Goal: Obtain resource: Obtain resource

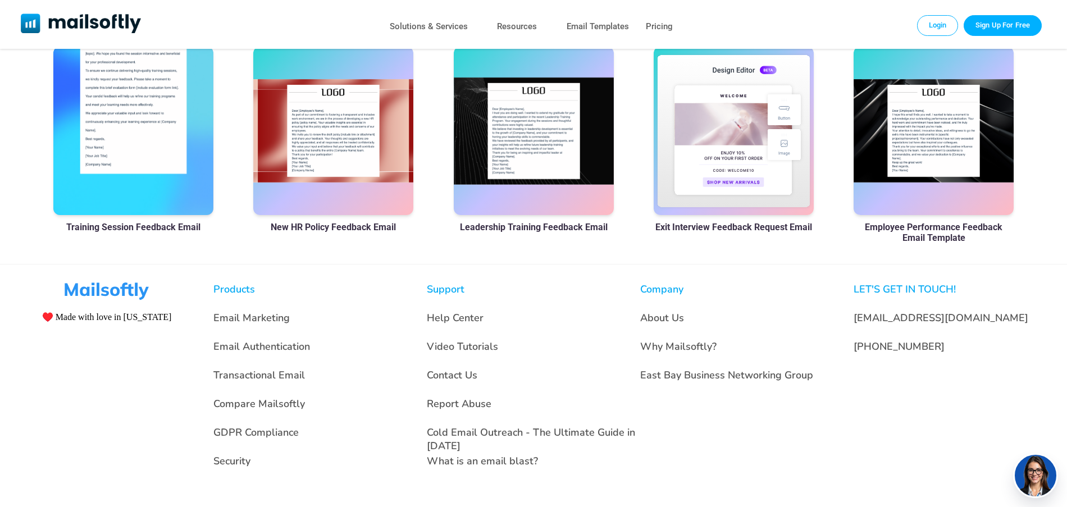
scroll to position [643, 0]
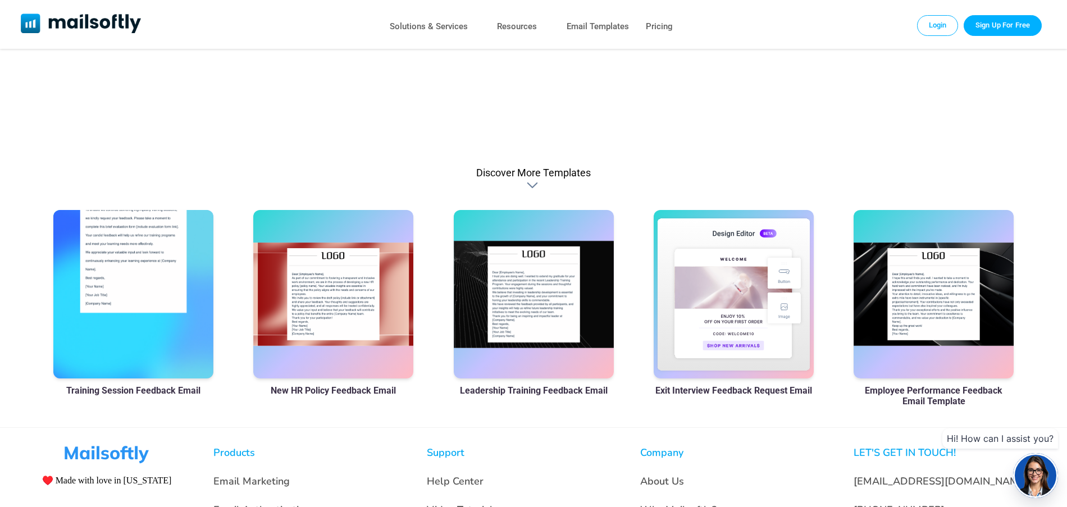
click at [177, 302] on div at bounding box center [133, 294] width 160 height 169
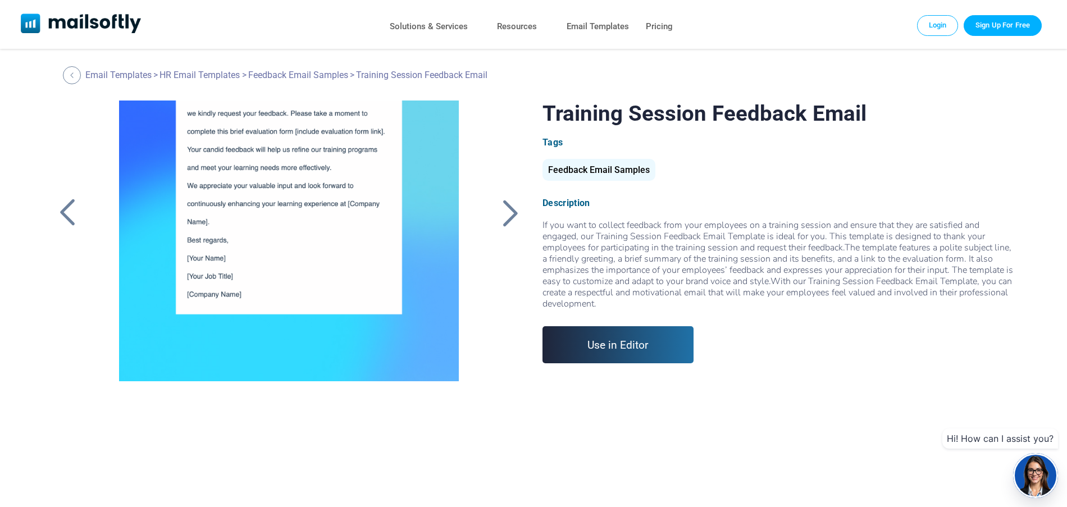
click at [391, 193] on div at bounding box center [289, 241] width 377 height 281
